Goal: Use online tool/utility: Utilize a website feature to perform a specific function

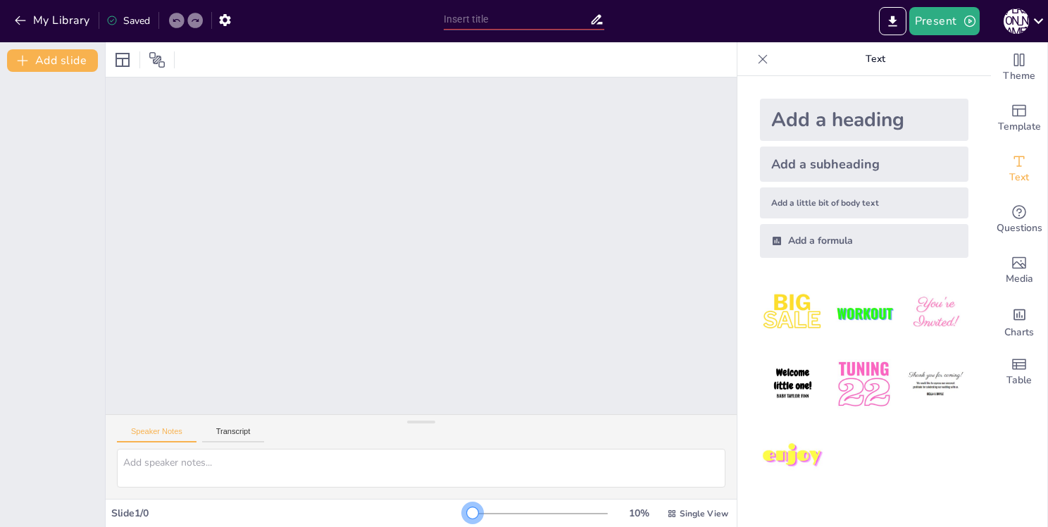
drag, startPoint x: 465, startPoint y: 510, endPoint x: 406, endPoint y: 488, distance: 63.1
click at [409, 495] on div "Speaker Notes Transcript Slide 1 / 0 10 % Single View" at bounding box center [421, 284] width 631 height 485
click at [575, 180] on div at bounding box center [421, 245] width 631 height 337
drag, startPoint x: 469, startPoint y: 514, endPoint x: 440, endPoint y: 480, distance: 44.5
click at [442, 482] on div "Speaker Notes Transcript Slide 1 / 0 NaN % Single View" at bounding box center [421, 284] width 631 height 485
